Goal: Navigation & Orientation: Find specific page/section

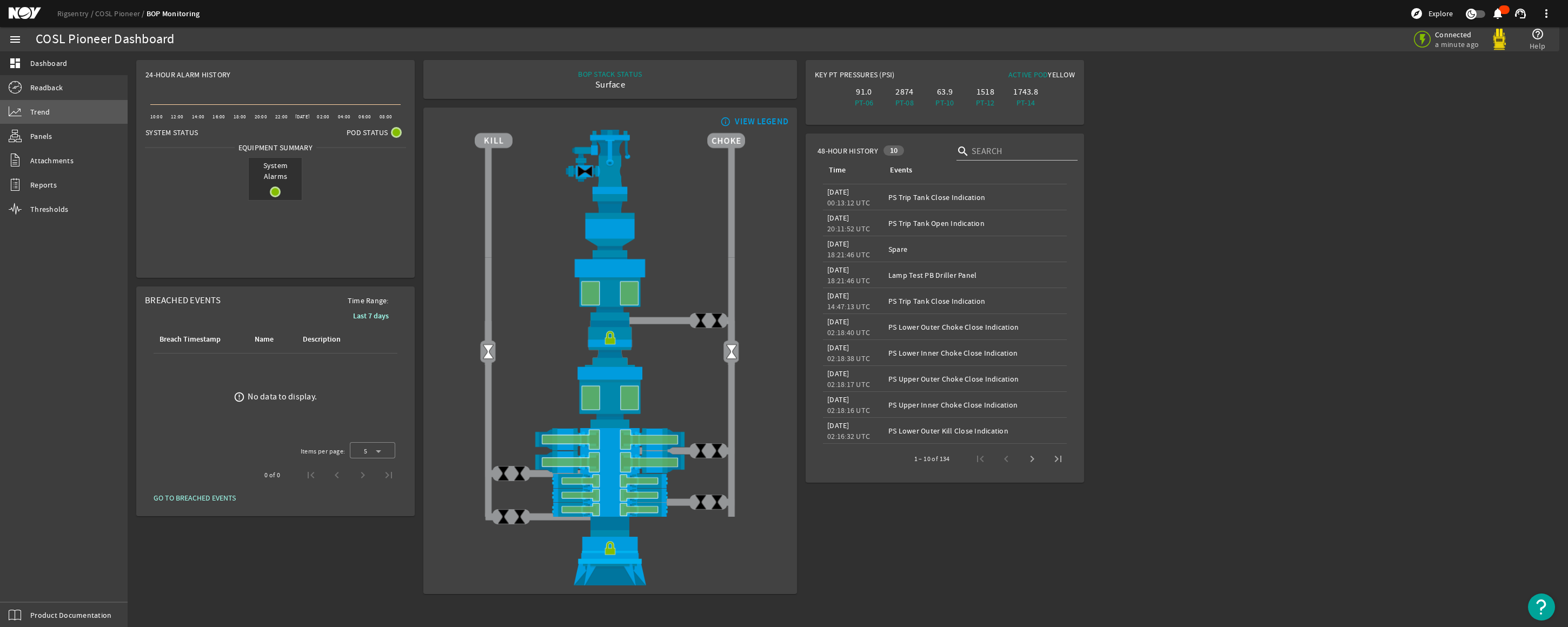
click at [35, 107] on span "Trend" at bounding box center [40, 112] width 20 height 11
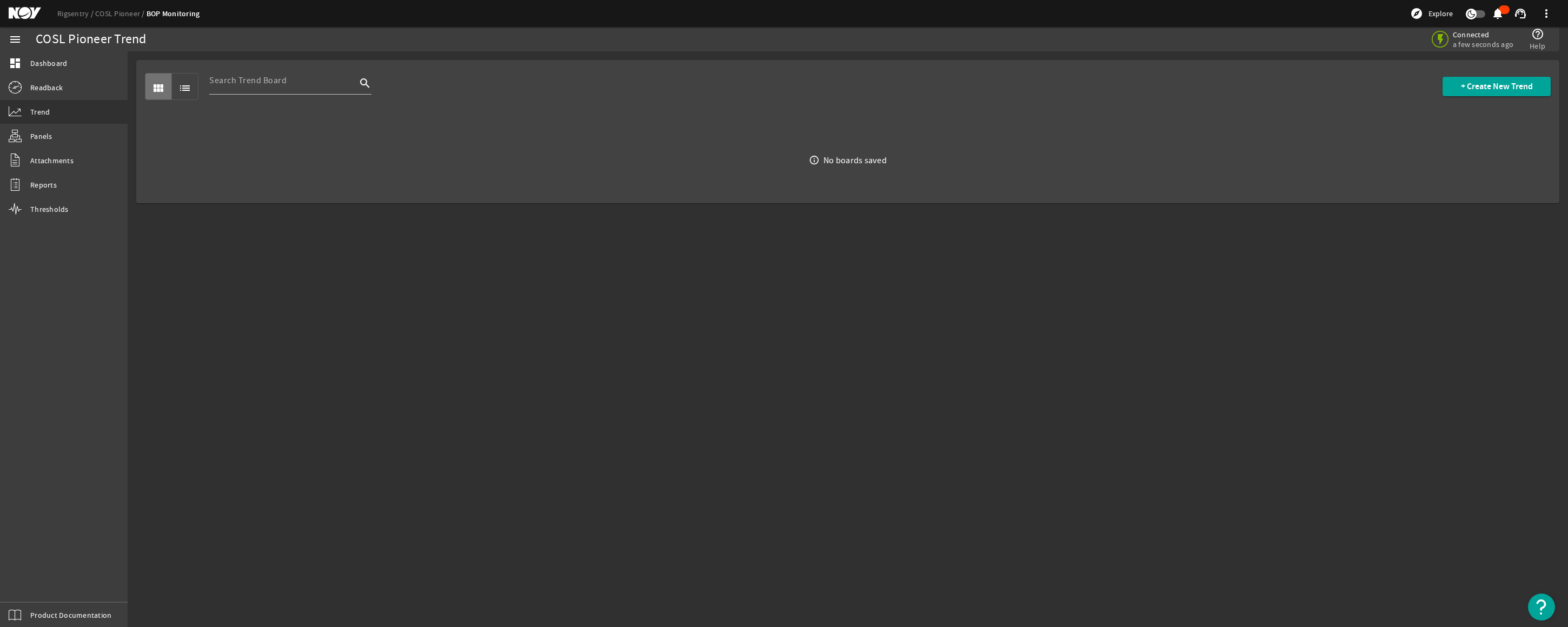
click at [150, 81] on span "view_module" at bounding box center [159, 86] width 26 height 26
click at [182, 81] on mat-icon "list" at bounding box center [185, 88] width 13 height 13
click at [164, 88] on mat-icon "view_module" at bounding box center [159, 88] width 13 height 13
click at [38, 89] on span "Readback" at bounding box center [46, 87] width 32 height 11
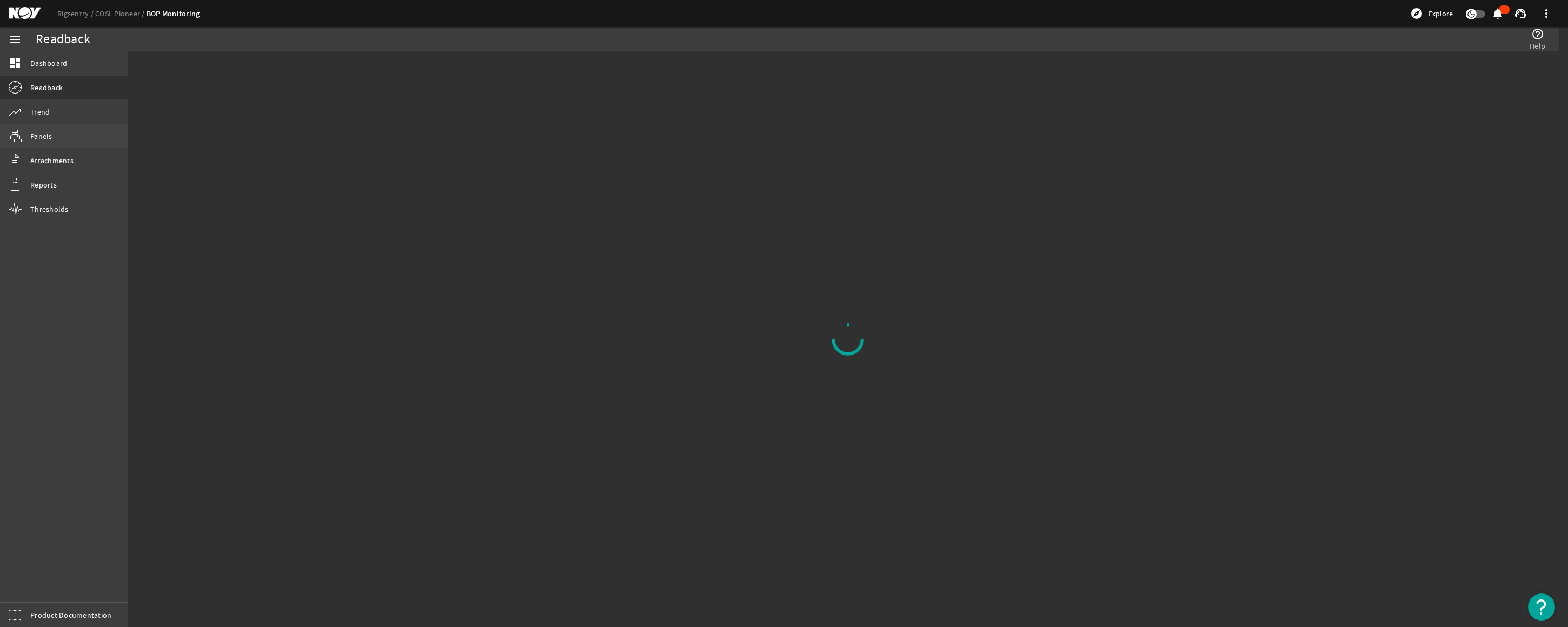
click at [38, 130] on link "Panels" at bounding box center [63, 136] width 127 height 24
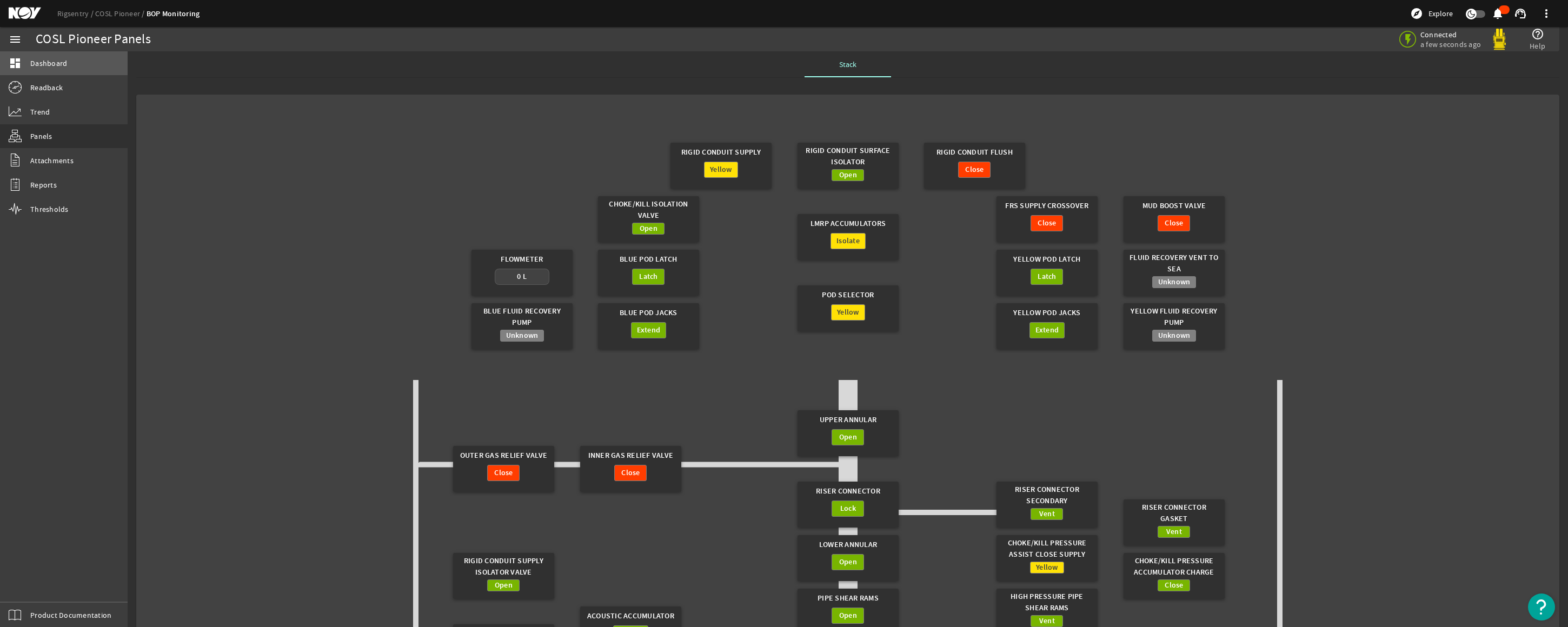
click at [32, 58] on span "Dashboard" at bounding box center [49, 62] width 37 height 11
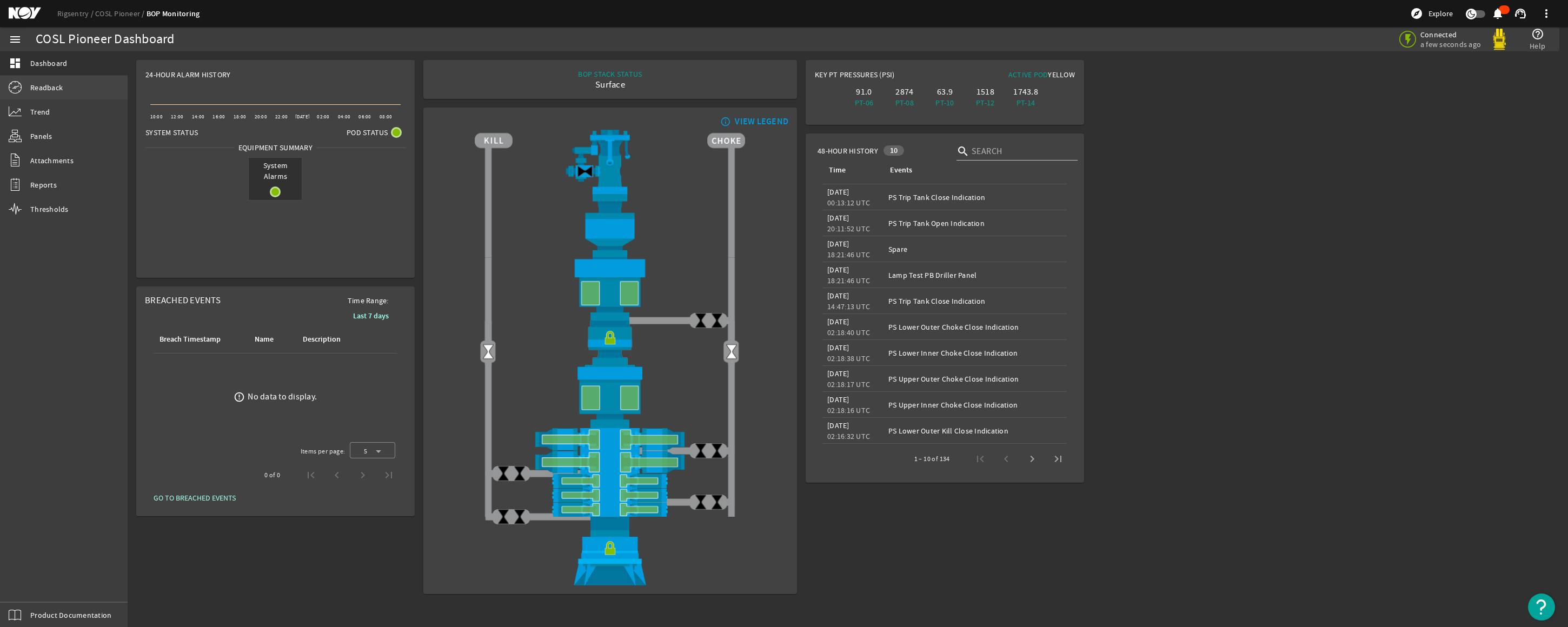
click at [42, 88] on span "Readback" at bounding box center [46, 87] width 32 height 11
